Goal: Information Seeking & Learning: Learn about a topic

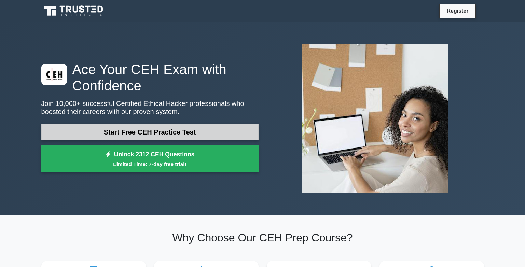
click at [210, 127] on link "Start Free CEH Practice Test" at bounding box center [149, 132] width 217 height 16
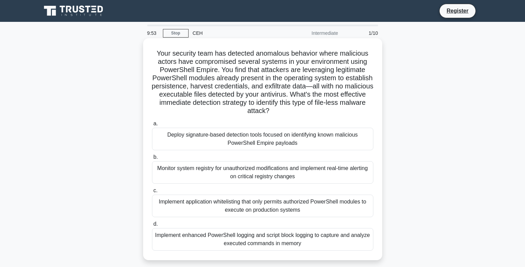
click at [233, 140] on div "Deploy signature-based detection tools focused on identifying known malicious P…" at bounding box center [262, 139] width 221 height 23
click at [152, 126] on input "a. Deploy signature-based detection tools focused on identifying known maliciou…" at bounding box center [152, 124] width 0 height 4
